Goal: Information Seeking & Learning: Compare options

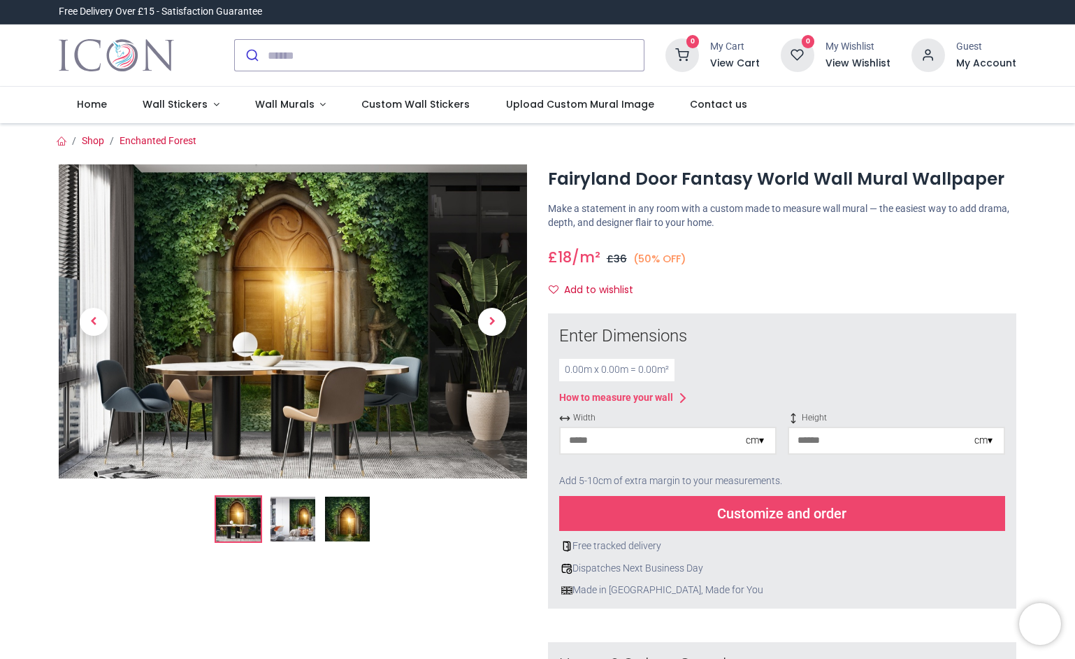
click at [345, 518] on img at bounding box center [347, 518] width 45 height 45
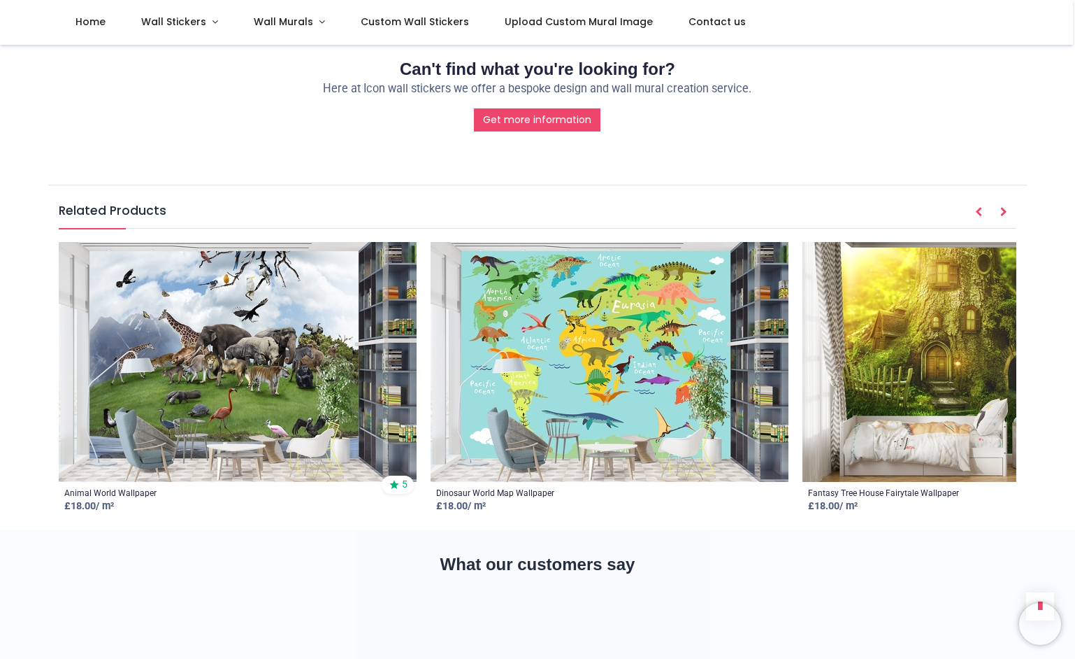
scroll to position [1970, 0]
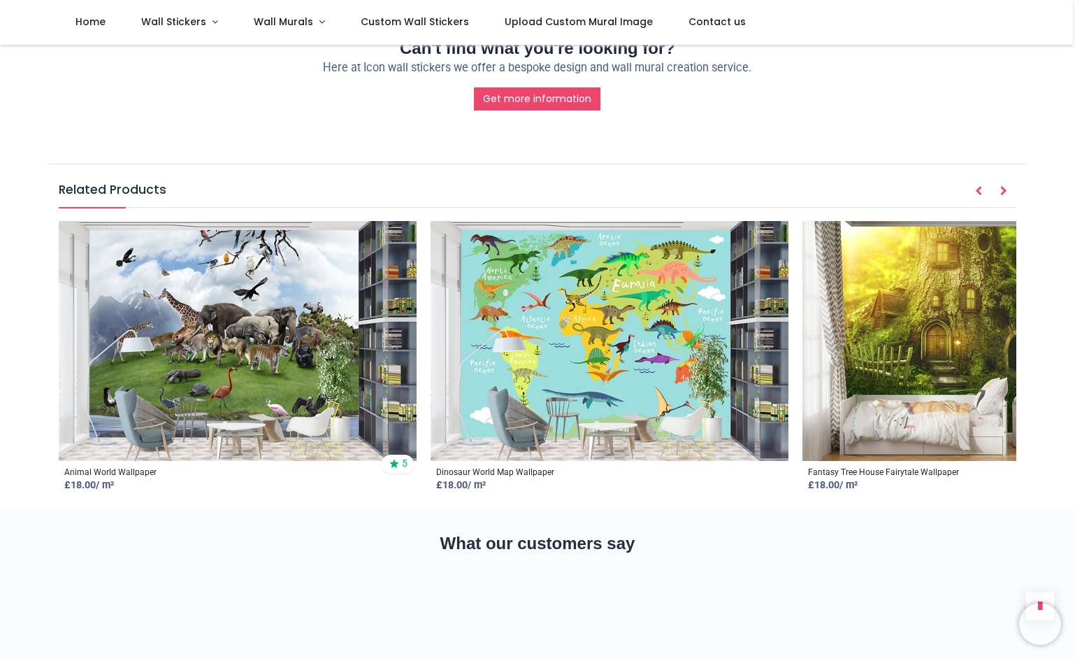
click at [940, 221] on img at bounding box center [982, 341] width 358 height 240
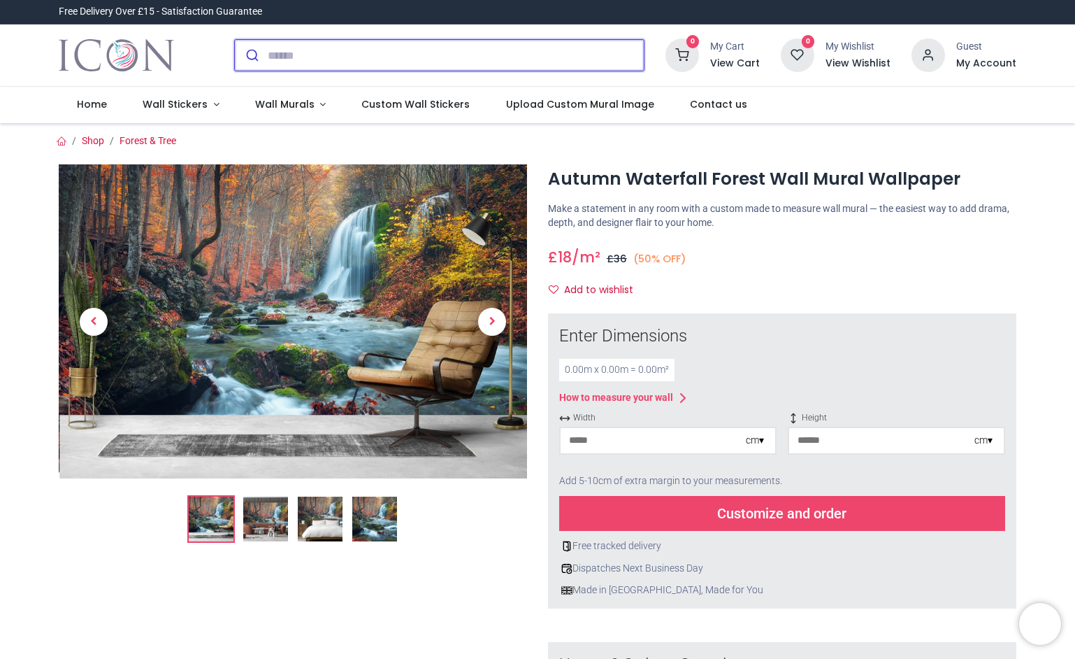
click at [331, 56] on input "search" at bounding box center [456, 55] width 376 height 31
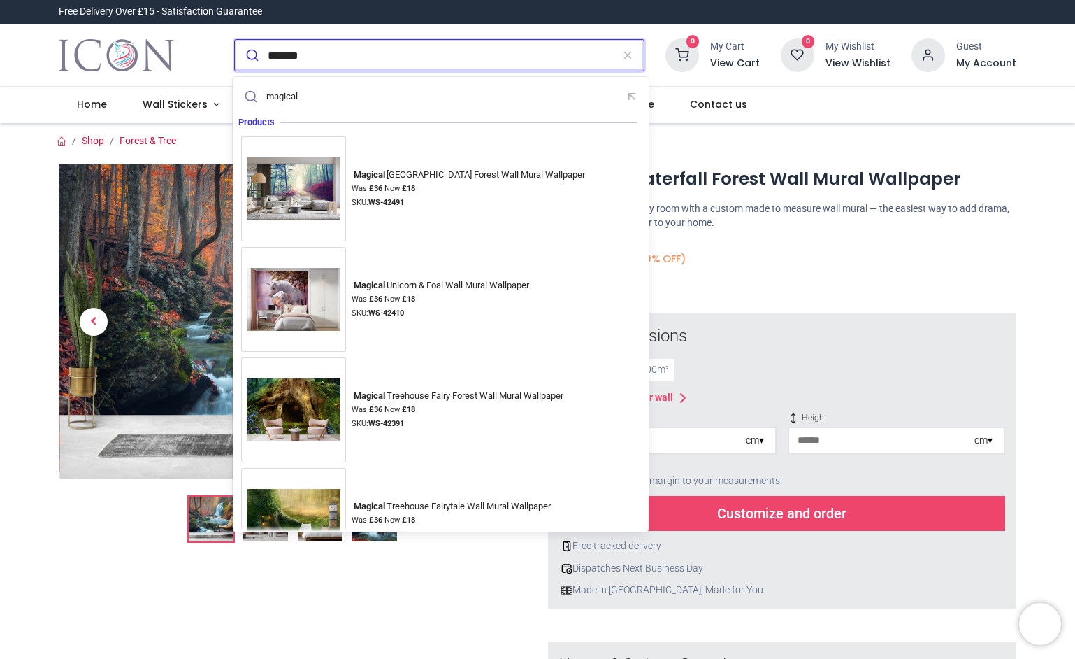
type input "*******"
click at [235, 40] on button "submit" at bounding box center [251, 55] width 33 height 31
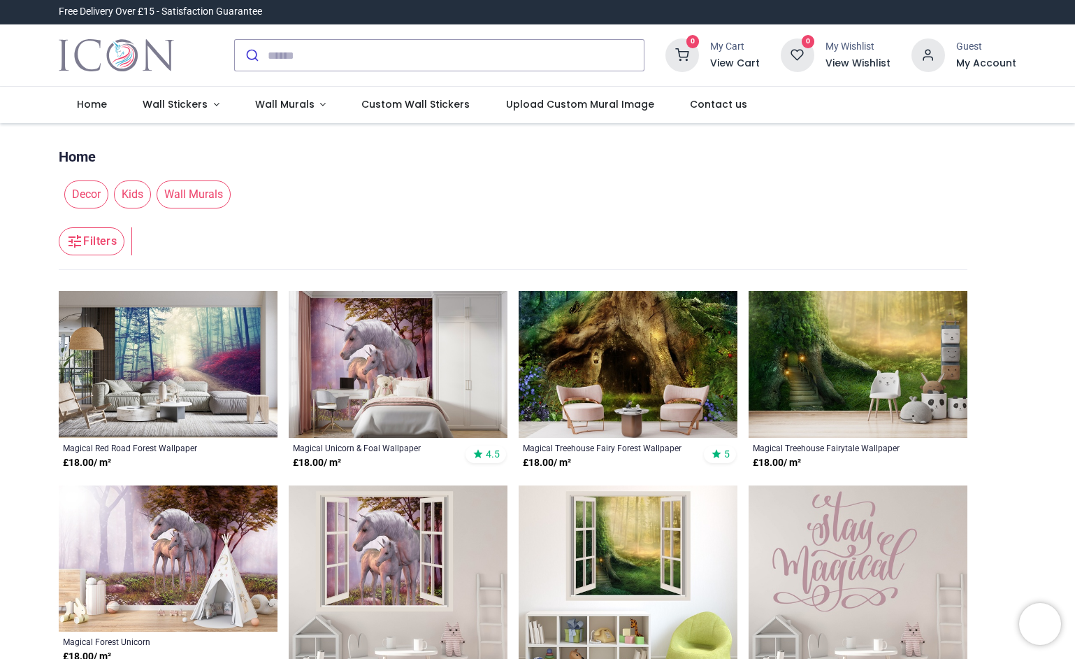
click at [840, 373] on img at bounding box center [858, 364] width 219 height 147
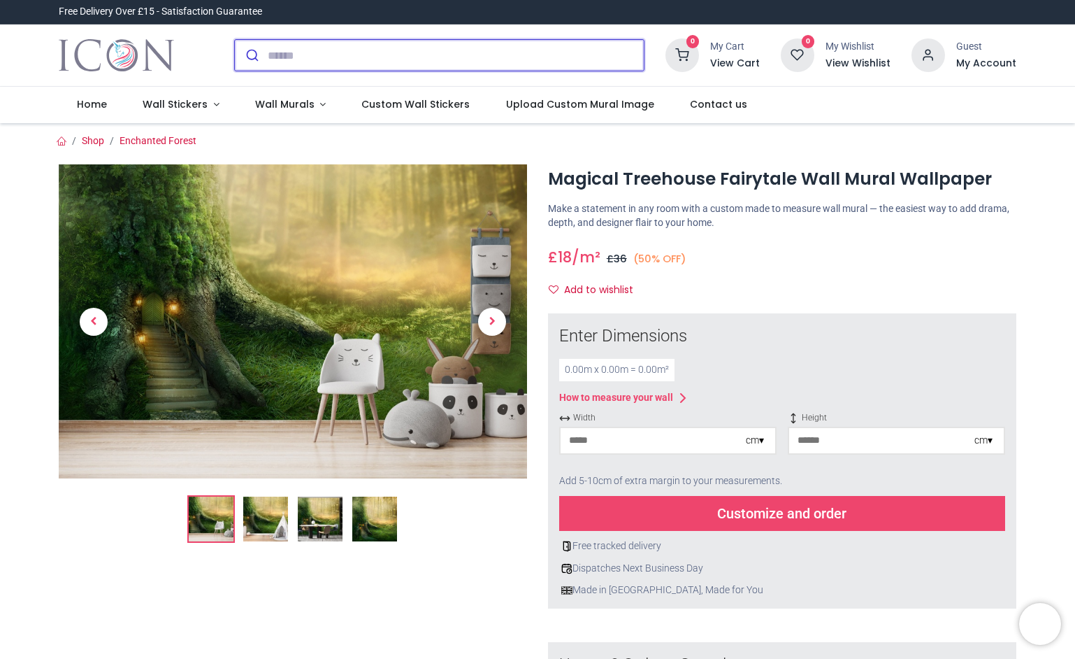
click at [303, 51] on input "search" at bounding box center [456, 55] width 376 height 31
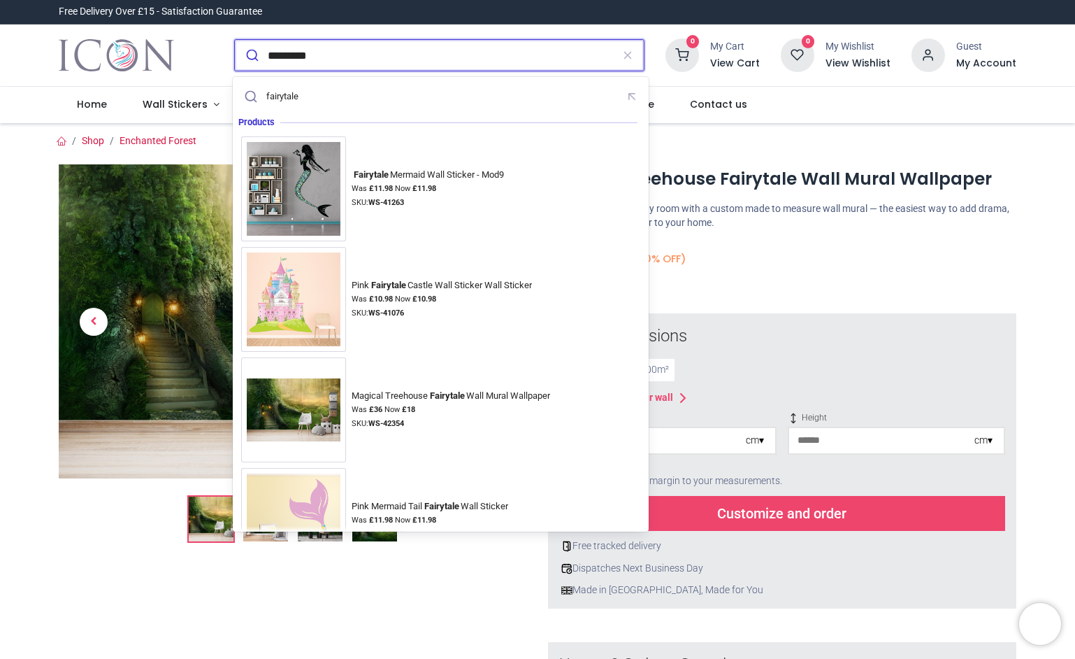
type input "*********"
click at [235, 40] on button "submit" at bounding box center [251, 55] width 33 height 31
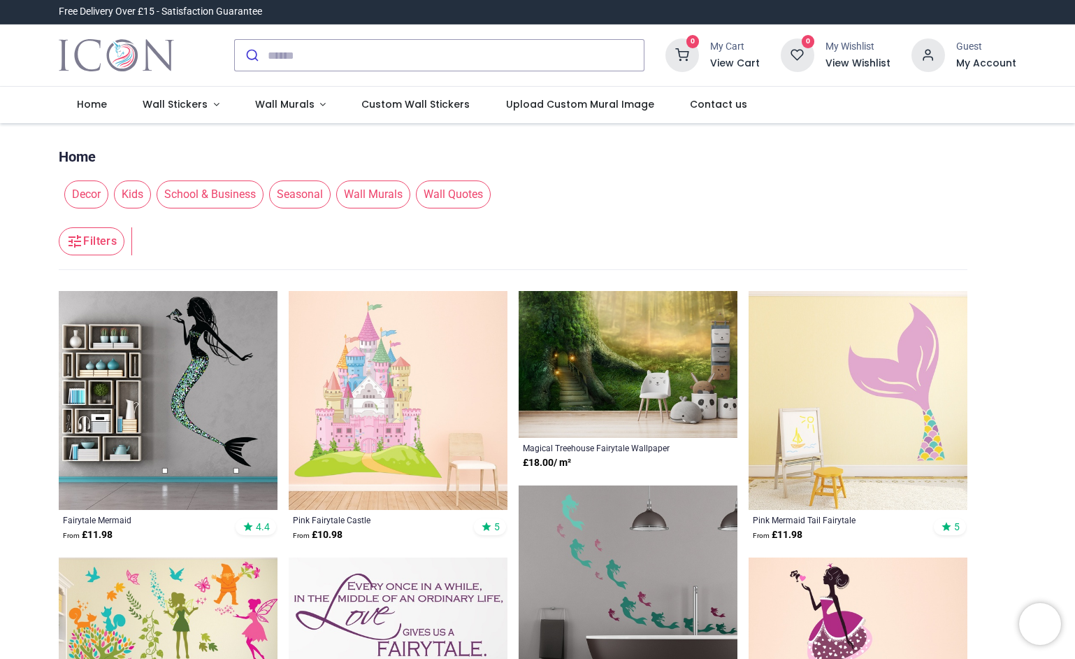
click at [573, 386] on img at bounding box center [628, 364] width 219 height 147
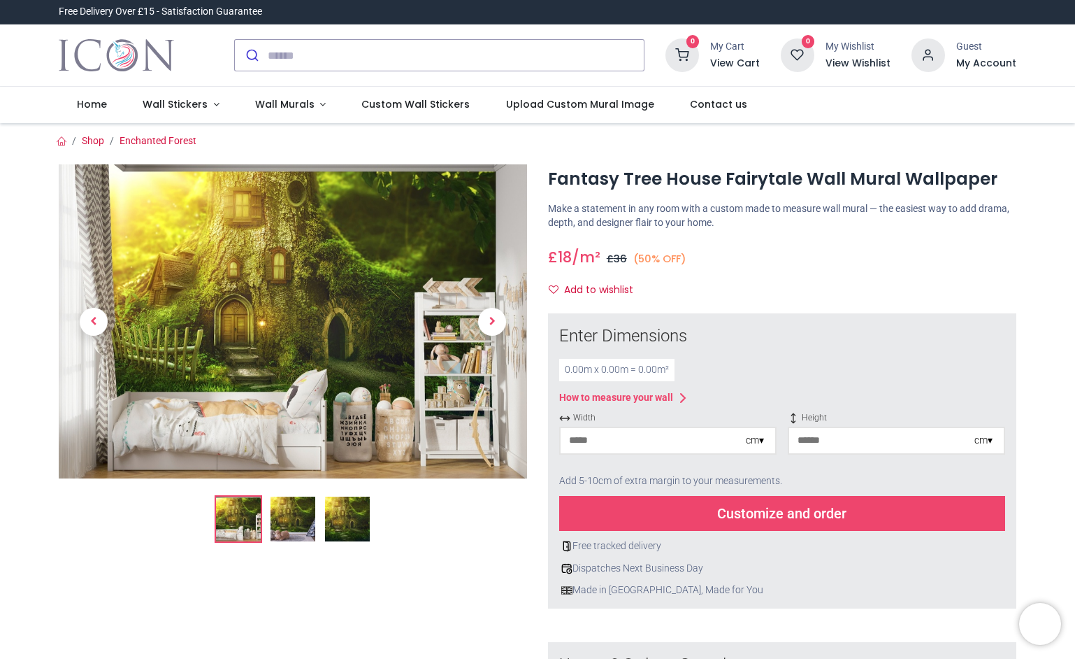
click at [357, 517] on img at bounding box center [347, 518] width 45 height 45
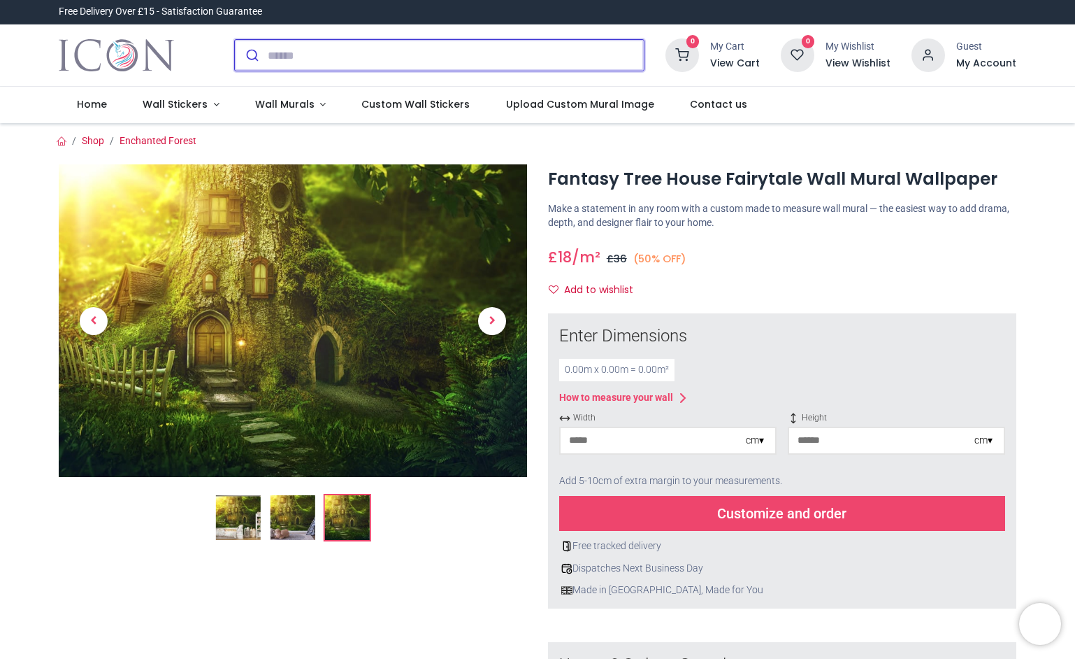
click at [346, 56] on input "search" at bounding box center [456, 55] width 376 height 31
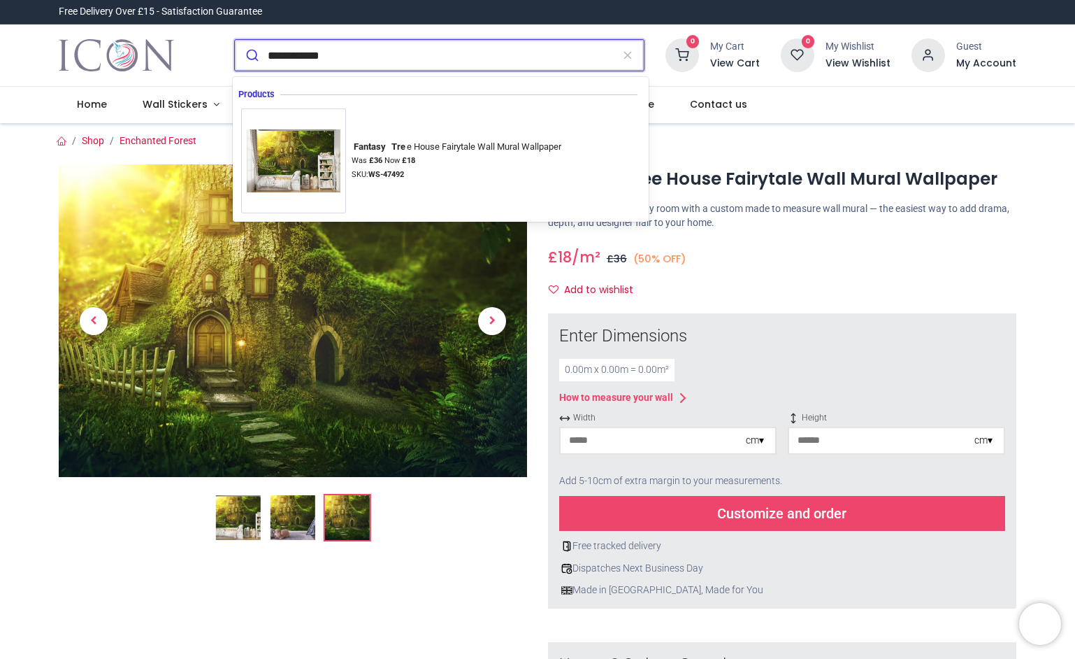
type input "**********"
click at [235, 40] on button "submit" at bounding box center [251, 55] width 33 height 31
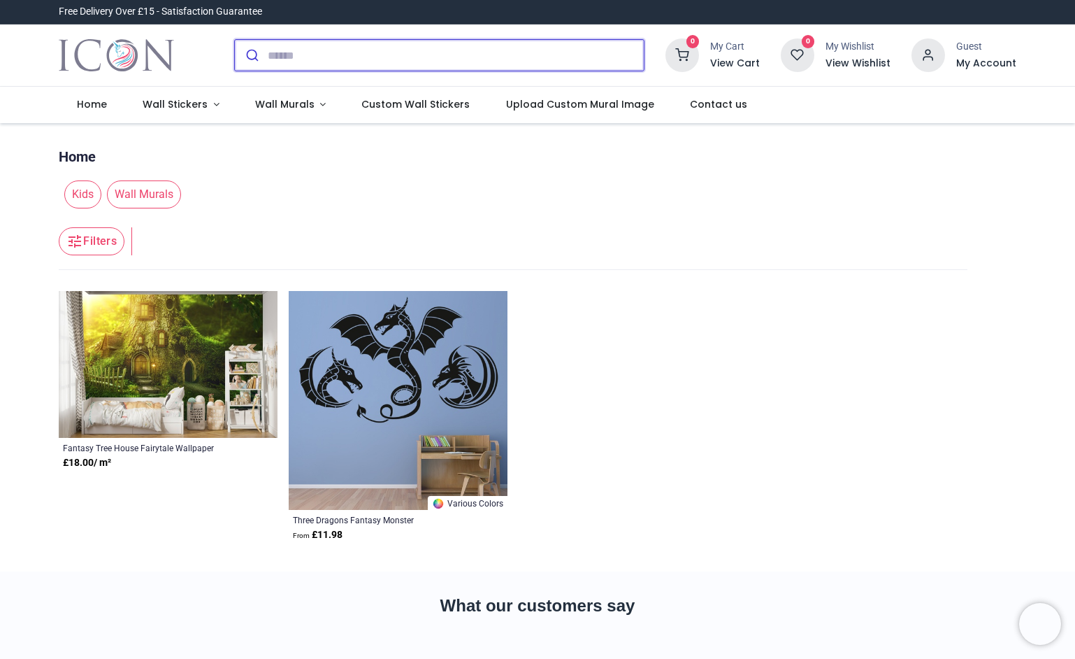
click at [322, 51] on input "search" at bounding box center [456, 55] width 376 height 31
click at [176, 356] on img at bounding box center [168, 364] width 219 height 147
